Goal: Task Accomplishment & Management: Use online tool/utility

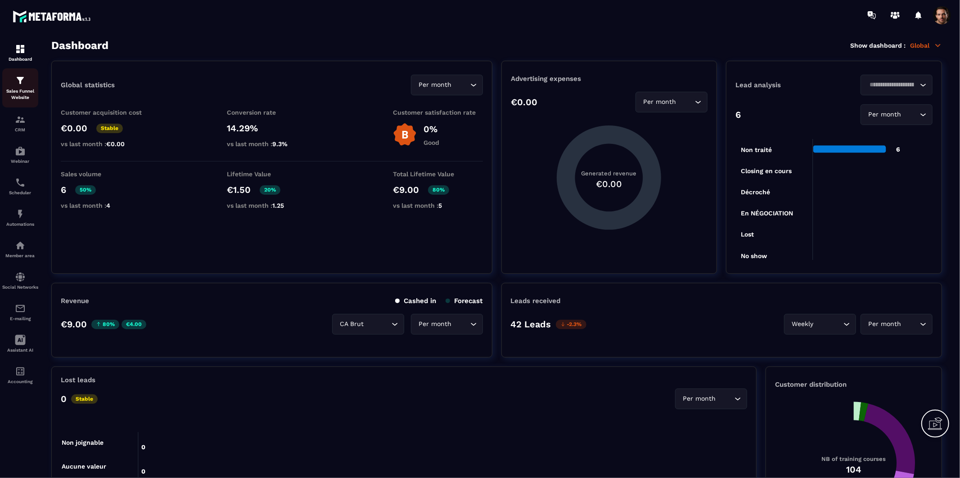
drag, startPoint x: 0, startPoint y: 0, endPoint x: 23, endPoint y: 76, distance: 80.0
click at [23, 76] on img at bounding box center [20, 80] width 11 height 11
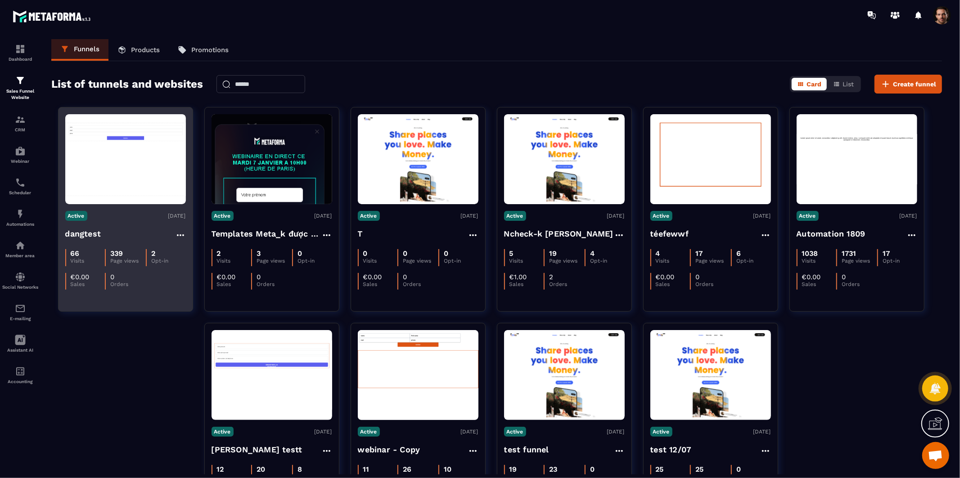
click at [142, 145] on figure at bounding box center [125, 159] width 121 height 90
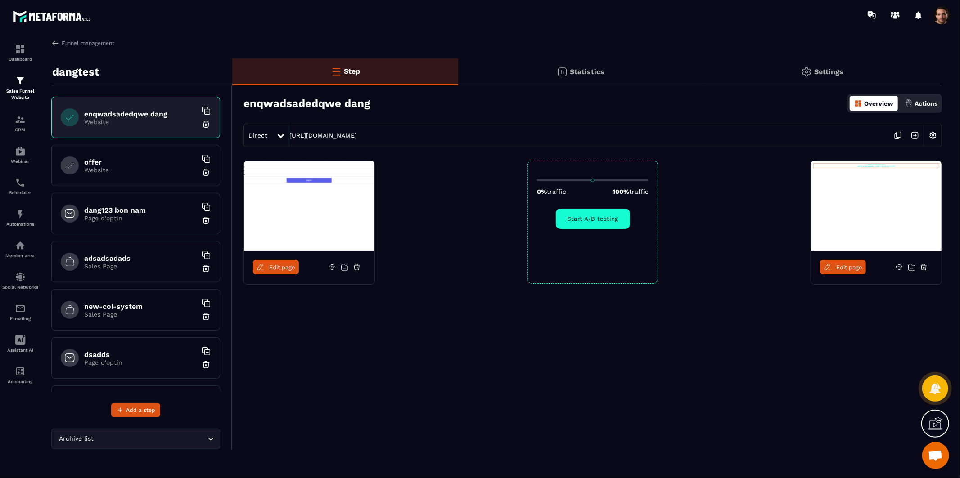
click at [144, 218] on p "Page d'optin" at bounding box center [140, 218] width 112 height 7
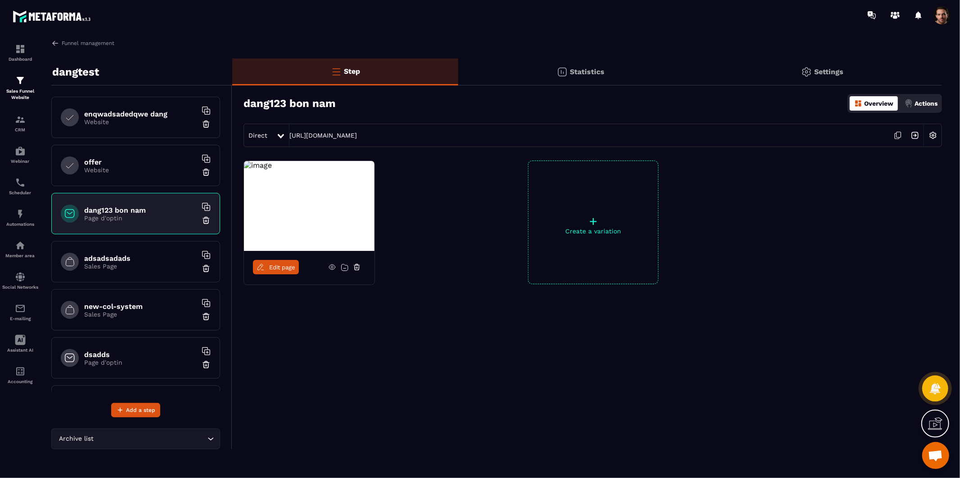
click at [275, 267] on span "Edit page" at bounding box center [282, 267] width 26 height 7
